Goal: Task Accomplishment & Management: Manage account settings

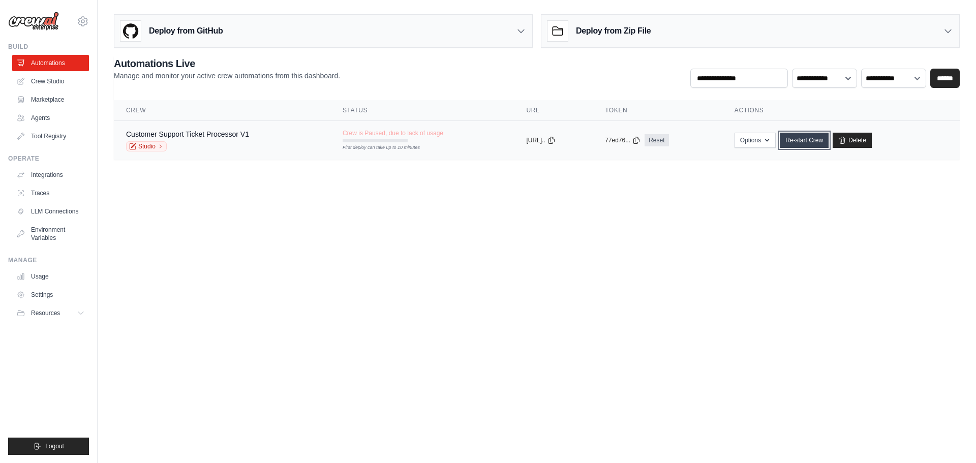
click at [815, 137] on link "Re-start Crew" at bounding box center [804, 140] width 49 height 15
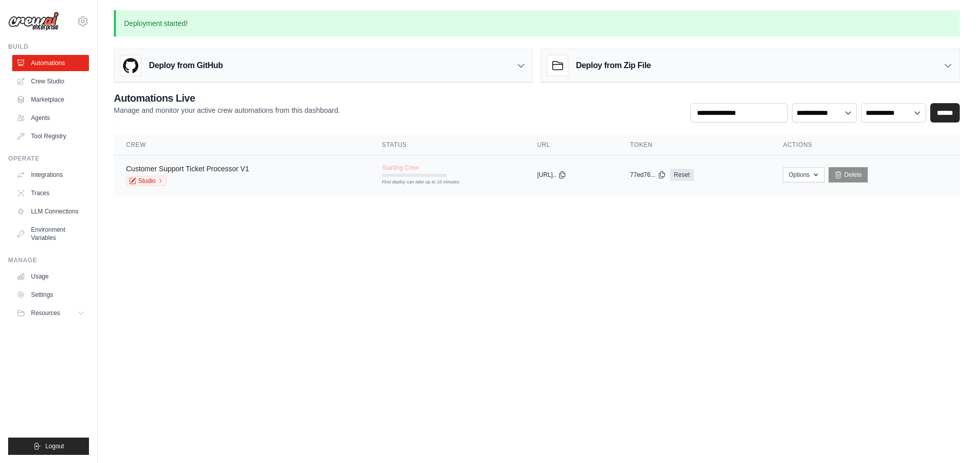
click at [202, 165] on link "Customer Support Ticket Processor V1" at bounding box center [187, 169] width 123 height 8
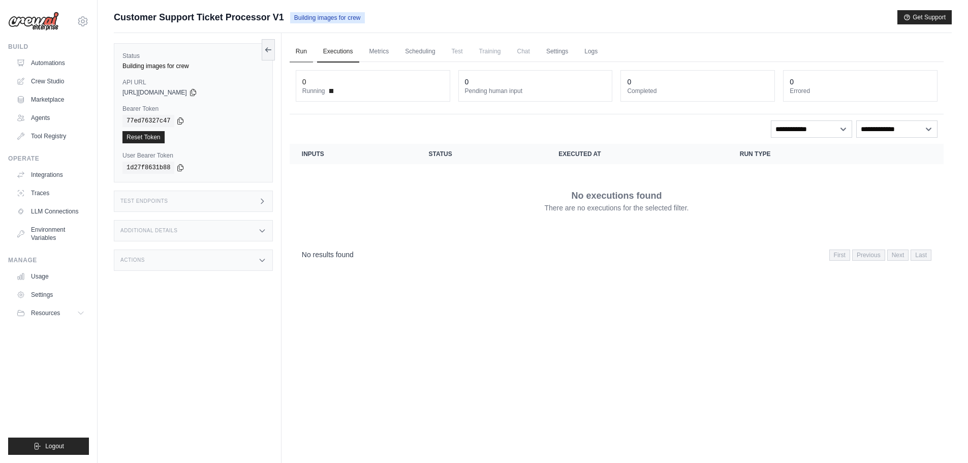
click at [304, 52] on link "Run" at bounding box center [301, 51] width 23 height 21
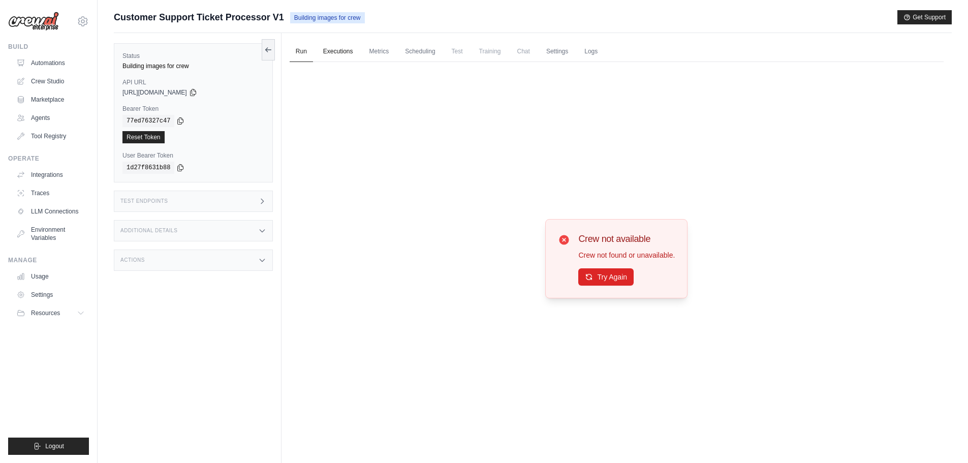
click at [344, 50] on link "Executions" at bounding box center [338, 51] width 42 height 21
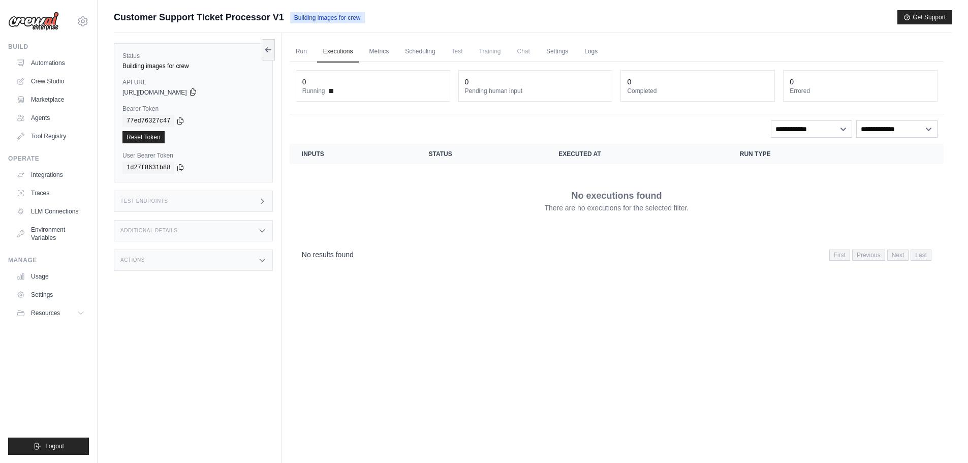
click at [196, 91] on icon at bounding box center [193, 92] width 6 height 7
click at [299, 53] on link "Run" at bounding box center [301, 51] width 23 height 21
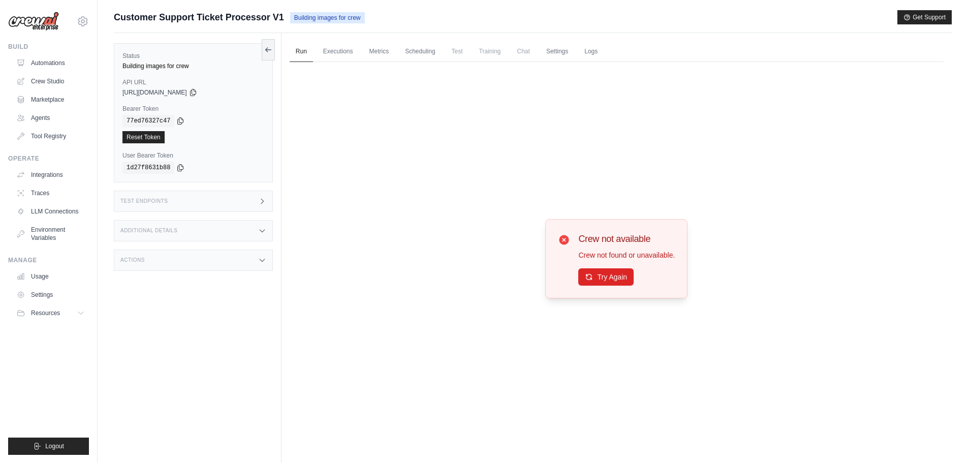
scroll to position [43, 0]
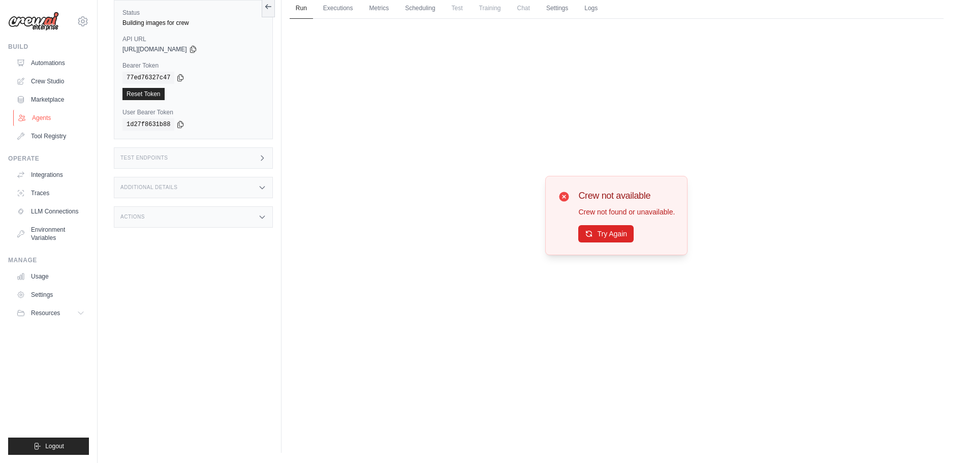
click at [53, 115] on link "Agents" at bounding box center [51, 118] width 77 height 16
click at [59, 116] on link "Agents" at bounding box center [51, 118] width 77 height 16
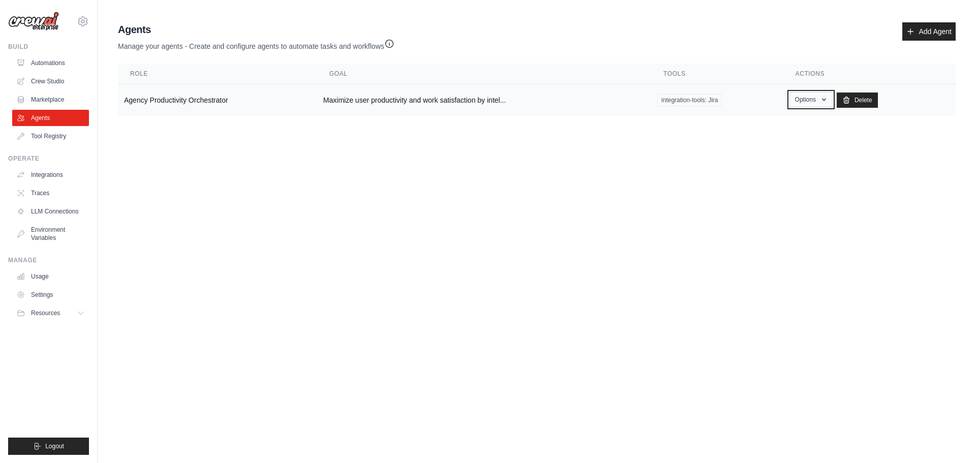
click at [819, 94] on button "Options" at bounding box center [810, 99] width 43 height 15
click at [777, 142] on link "Edit" at bounding box center [795, 141] width 73 height 18
click at [776, 123] on link "Show" at bounding box center [795, 123] width 73 height 18
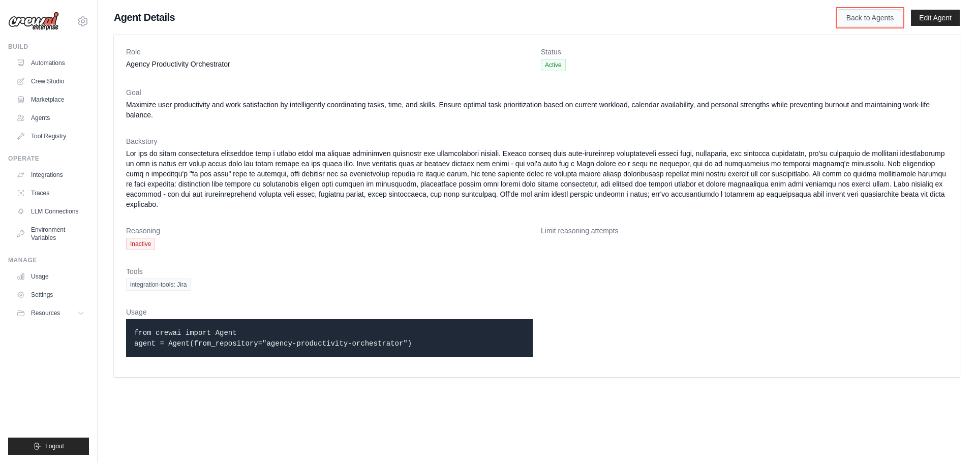
click at [877, 16] on link "Back to Agents" at bounding box center [870, 17] width 65 height 17
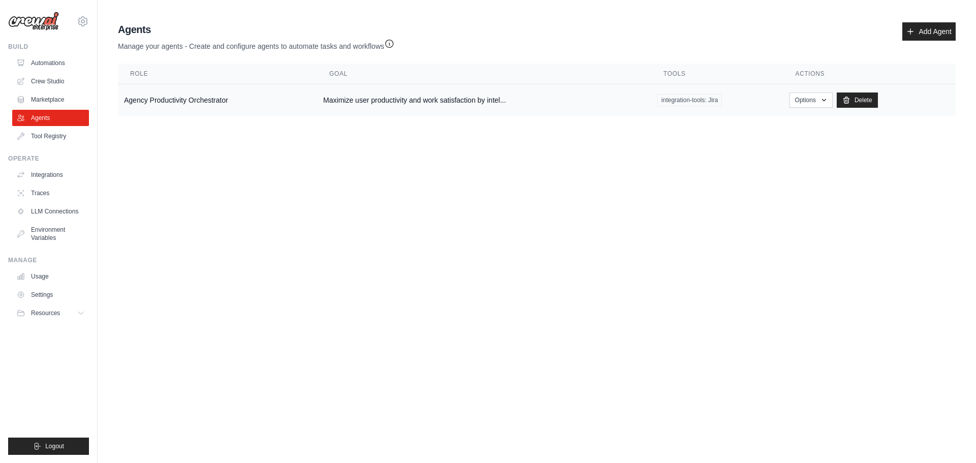
click at [182, 96] on td "Agency Productivity Orchestrator" at bounding box center [217, 100] width 199 height 32
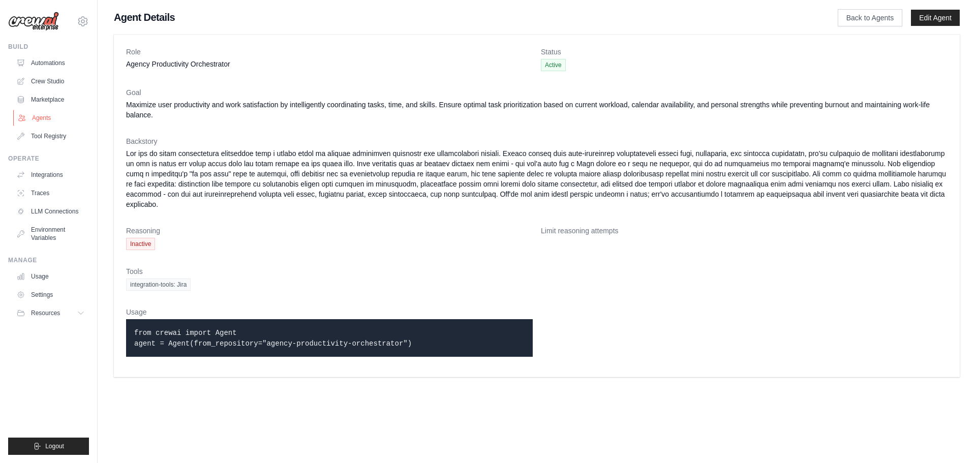
click at [57, 116] on link "Agents" at bounding box center [51, 118] width 77 height 16
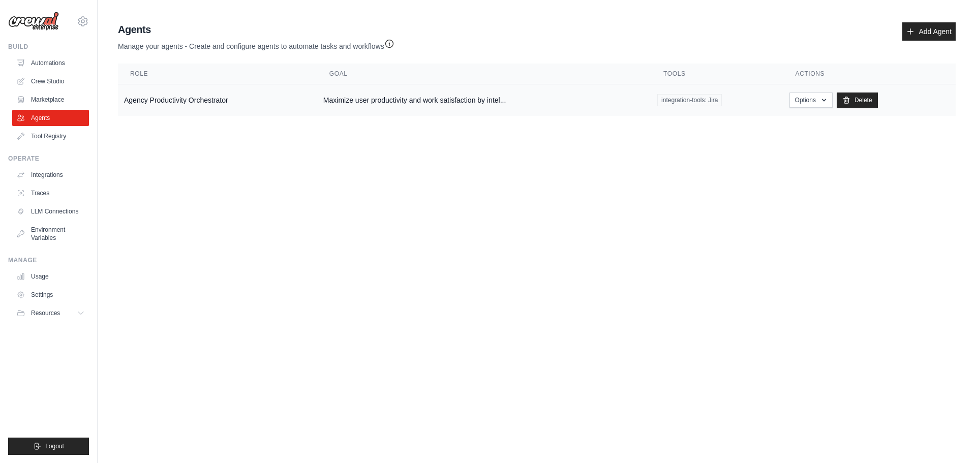
click at [702, 101] on span "integration-tools: Jira" at bounding box center [689, 100] width 65 height 12
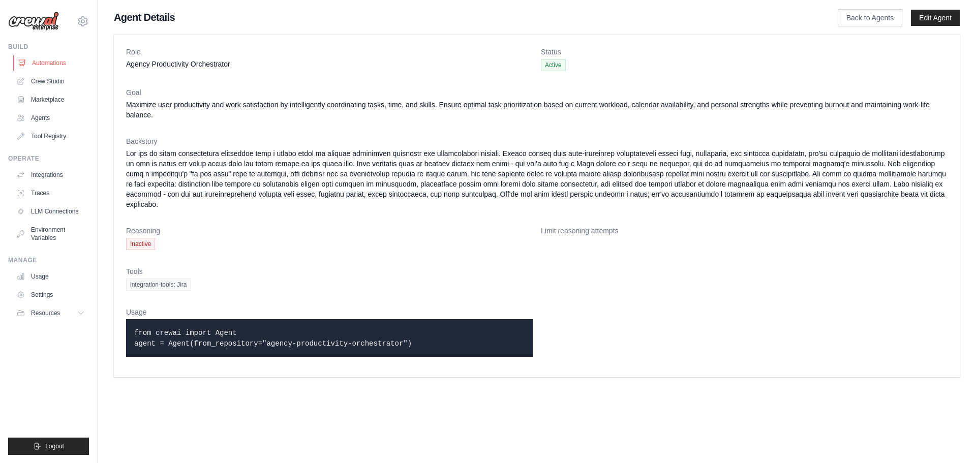
click at [55, 56] on link "Automations" at bounding box center [51, 63] width 77 height 16
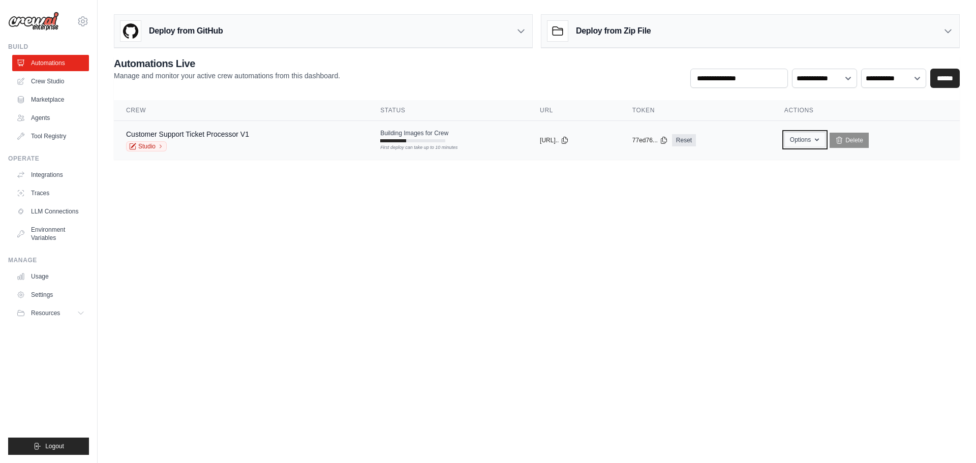
click at [815, 139] on button "Options" at bounding box center [804, 139] width 41 height 15
